Goal: Task Accomplishment & Management: Use online tool/utility

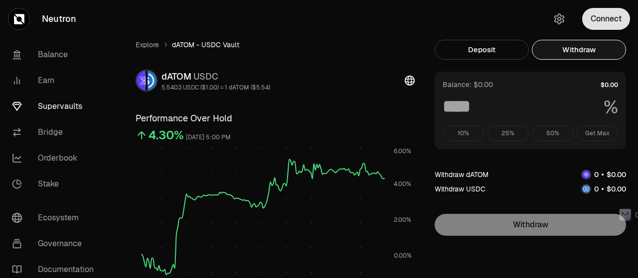
click at [609, 20] on button "Connect" at bounding box center [606, 19] width 48 height 22
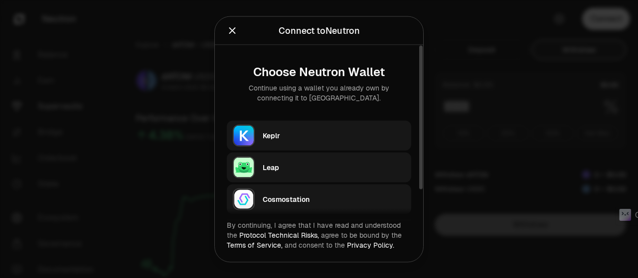
click at [295, 128] on div "Keplr" at bounding box center [333, 135] width 142 height 15
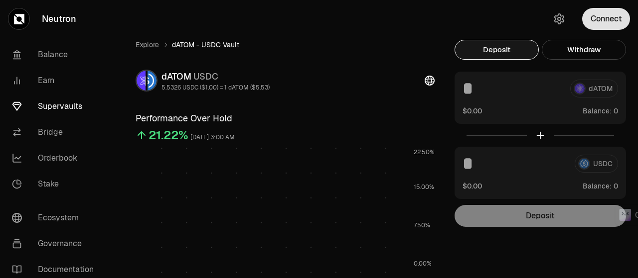
click at [601, 19] on button "Connect" at bounding box center [606, 19] width 48 height 22
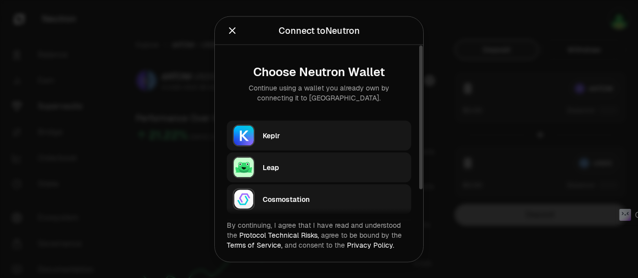
click at [272, 133] on div "Keplr" at bounding box center [333, 135] width 142 height 10
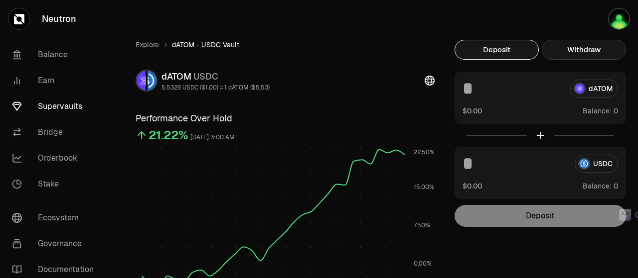
click at [576, 49] on button "Withdraw" at bounding box center [583, 50] width 84 height 20
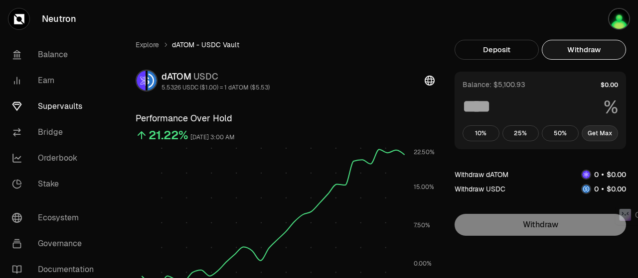
click at [597, 130] on button "Get Max" at bounding box center [599, 134] width 37 height 16
type input "***"
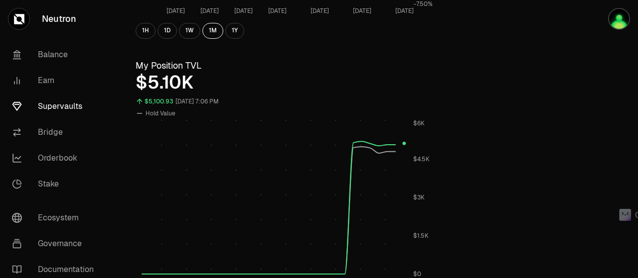
scroll to position [448, 0]
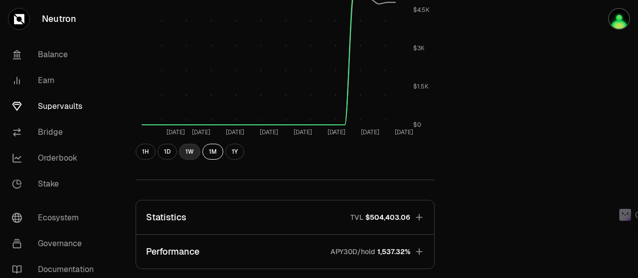
click at [190, 149] on button "1W" at bounding box center [189, 152] width 21 height 16
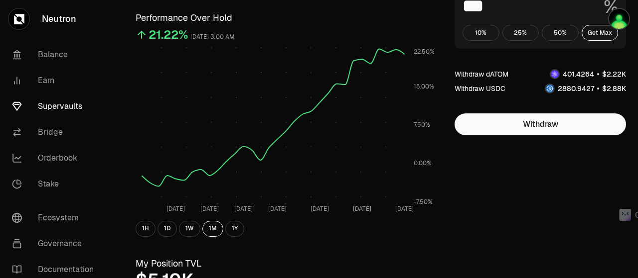
scroll to position [0, 0]
